Goal: Transaction & Acquisition: Book appointment/travel/reservation

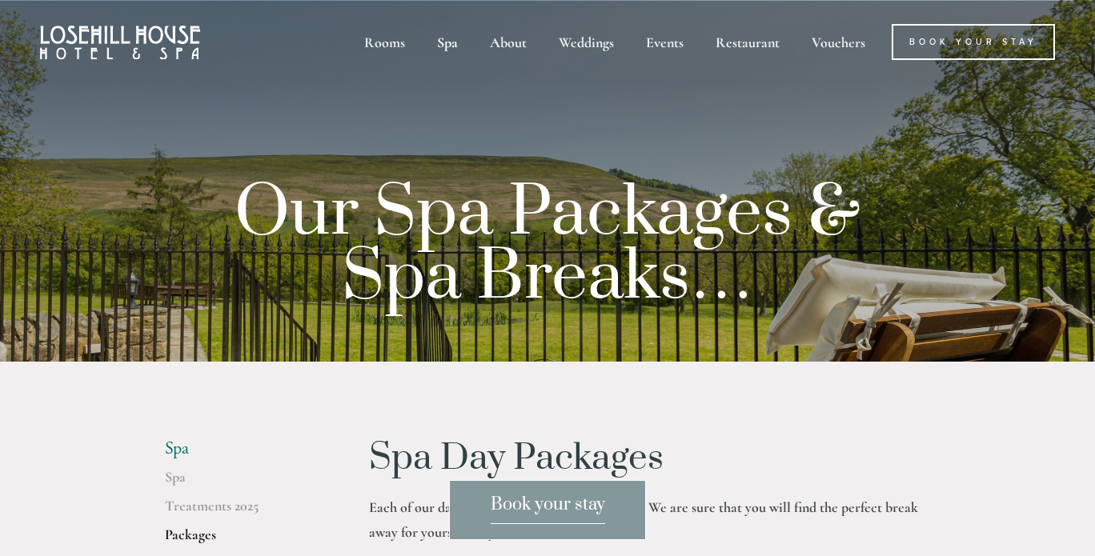
drag, startPoint x: 845, startPoint y: 394, endPoint x: 849, endPoint y: 367, distance: 26.7
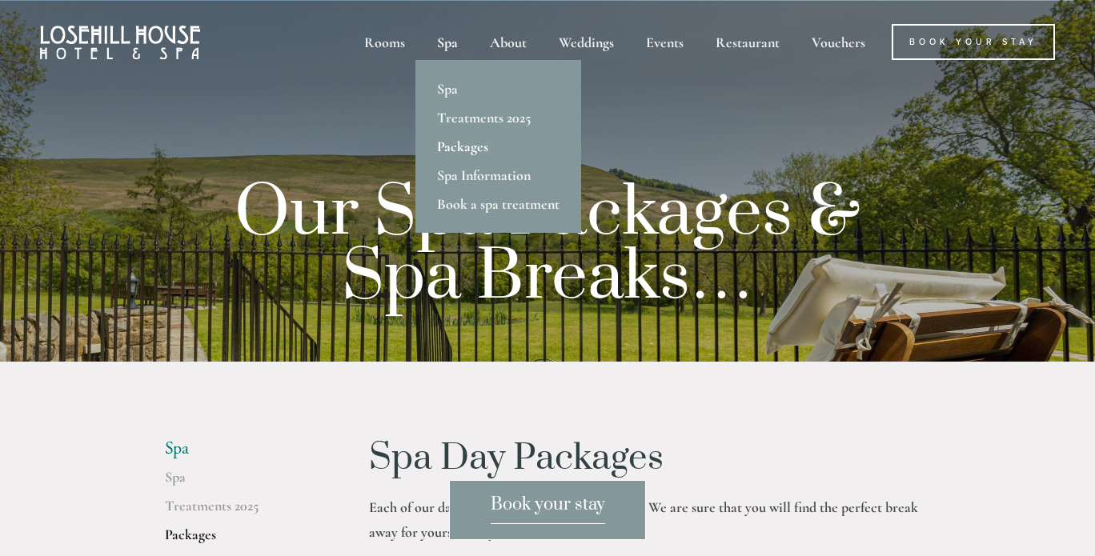
click at [470, 157] on link "Packages" at bounding box center [498, 146] width 166 height 29
click at [472, 122] on link "Treatments 2025" at bounding box center [498, 117] width 166 height 29
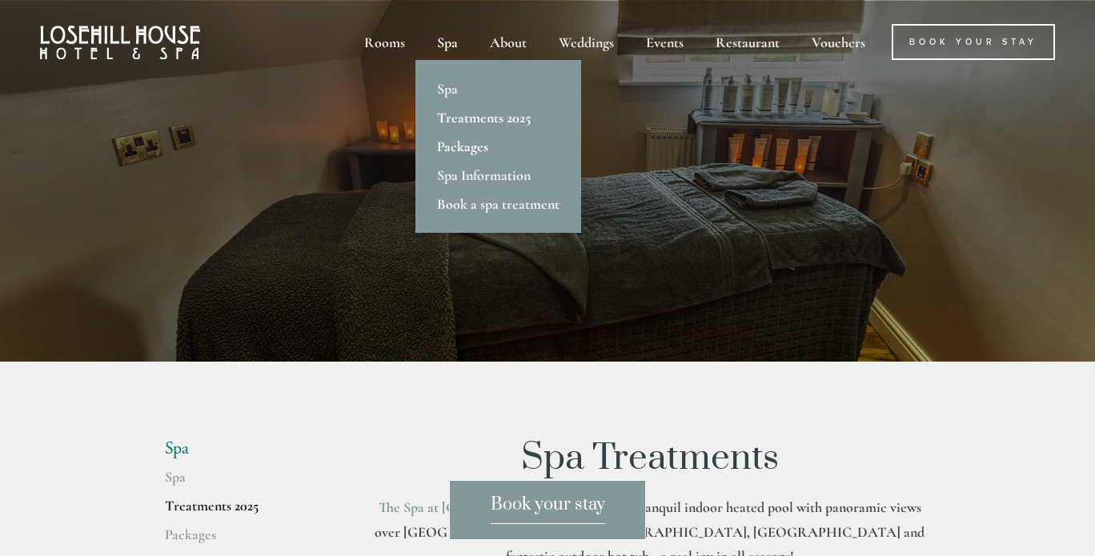
click at [465, 139] on link "Packages" at bounding box center [498, 146] width 166 height 29
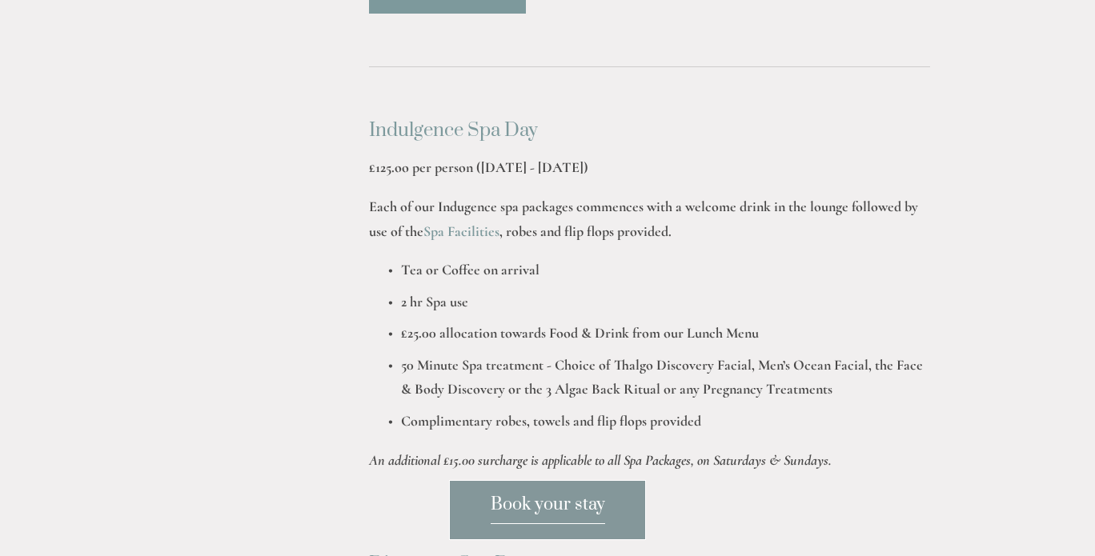
scroll to position [798, 0]
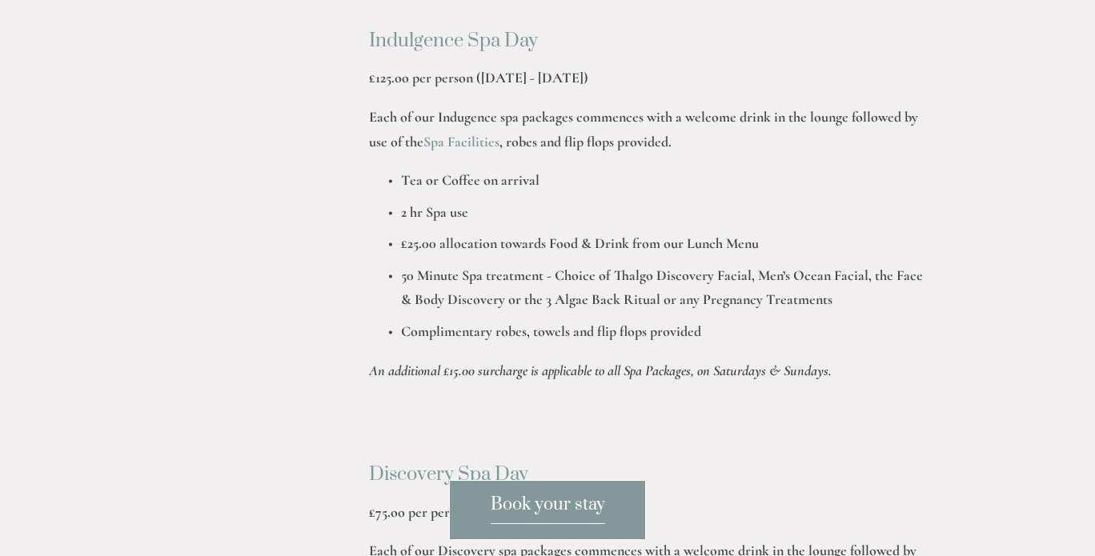
scroll to position [876, 0]
